Goal: Find specific page/section

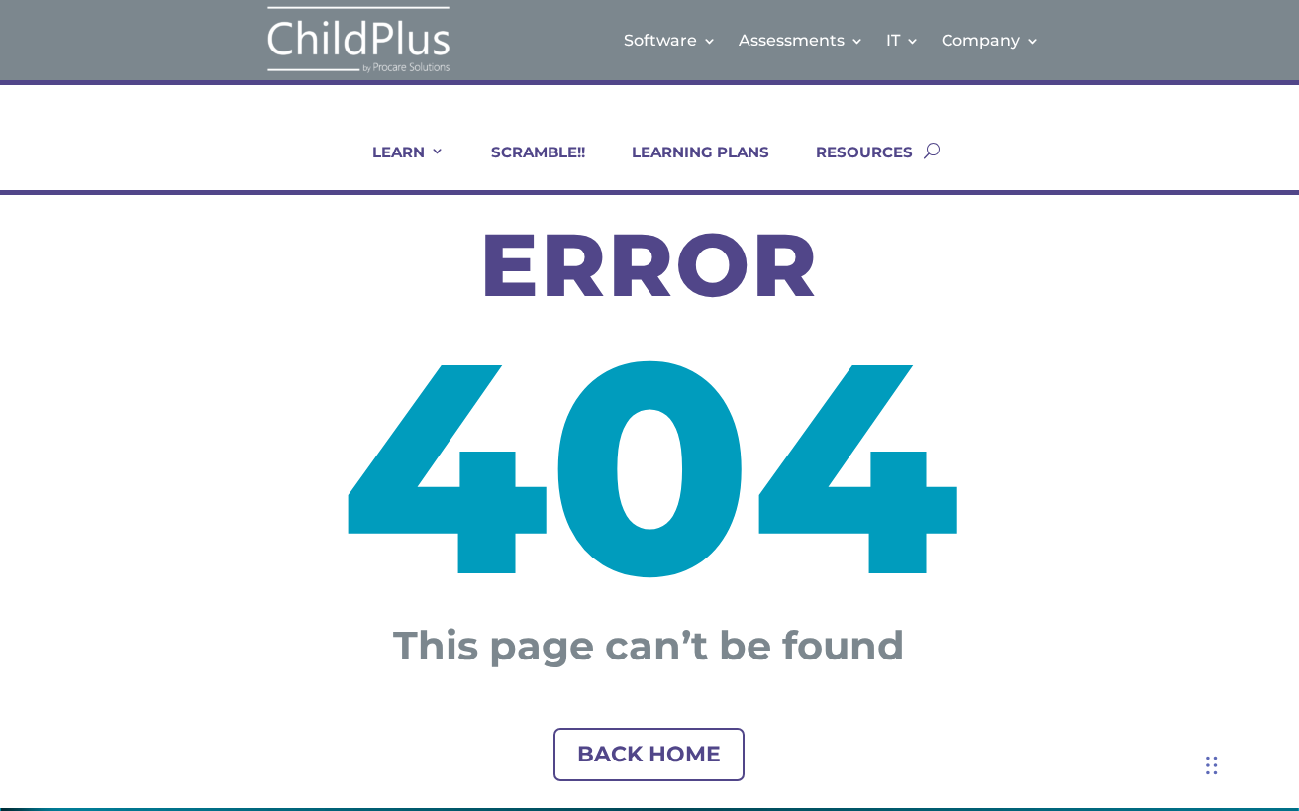
click at [194, 282] on h3 "ERROR" at bounding box center [650, 270] width 1170 height 98
